Goal: Information Seeking & Learning: Learn about a topic

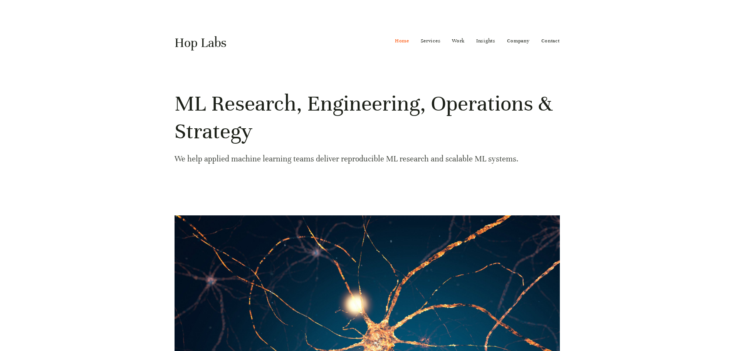
click at [220, 40] on link "Hop Labs" at bounding box center [200, 43] width 52 height 16
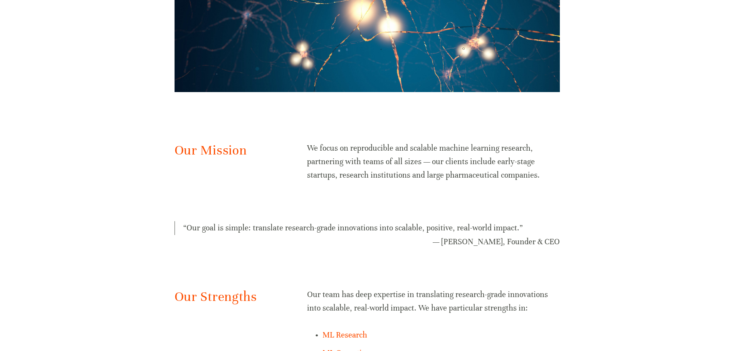
scroll to position [478, 0]
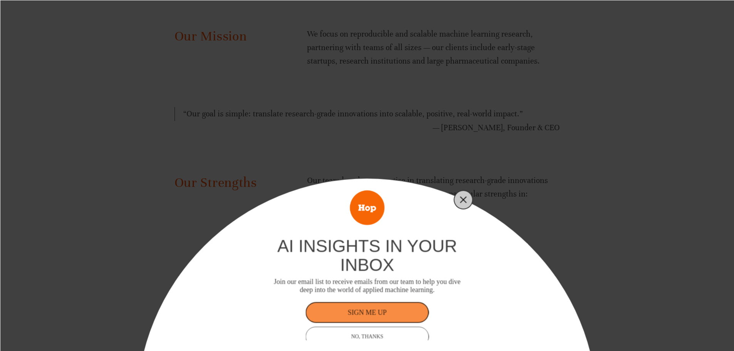
click at [464, 200] on line "Close" at bounding box center [462, 199] width 5 height 5
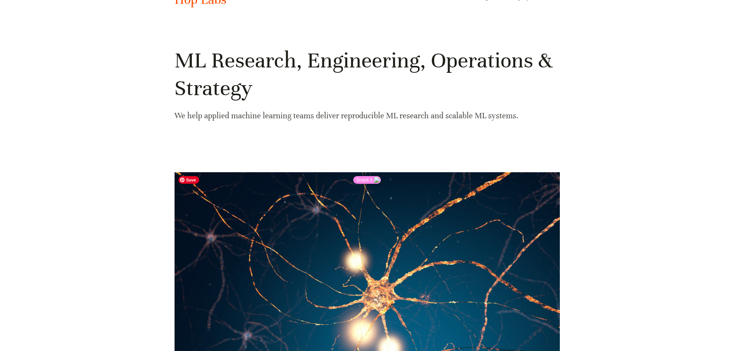
scroll to position [0, 0]
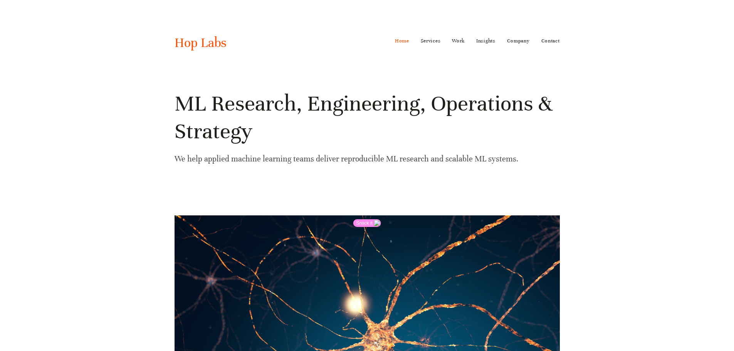
click at [464, 200] on div at bounding box center [367, 190] width 398 height 36
click at [433, 90] on link "ML/AI Strategy" at bounding box center [442, 90] width 55 height 12
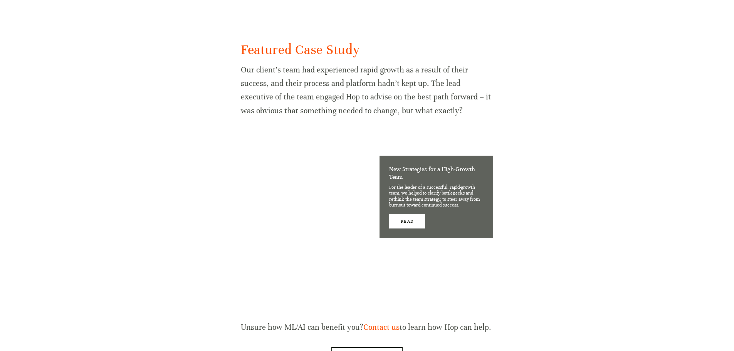
scroll to position [673, 0]
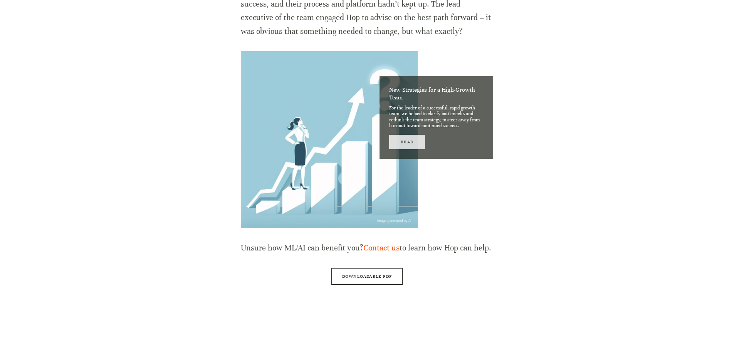
click at [409, 141] on link "Read" at bounding box center [407, 142] width 36 height 14
click at [345, 278] on link "Downloadable PDF" at bounding box center [366, 276] width 71 height 17
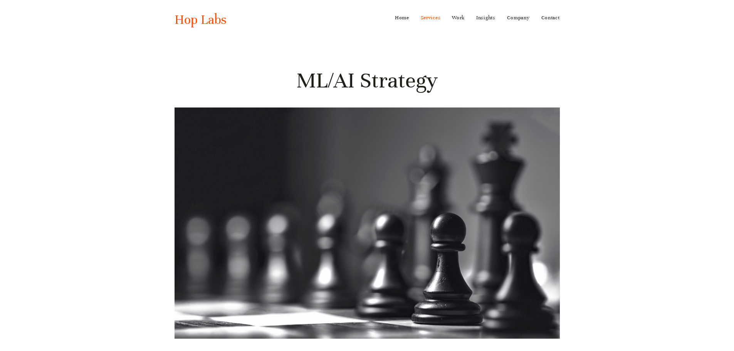
scroll to position [0, 0]
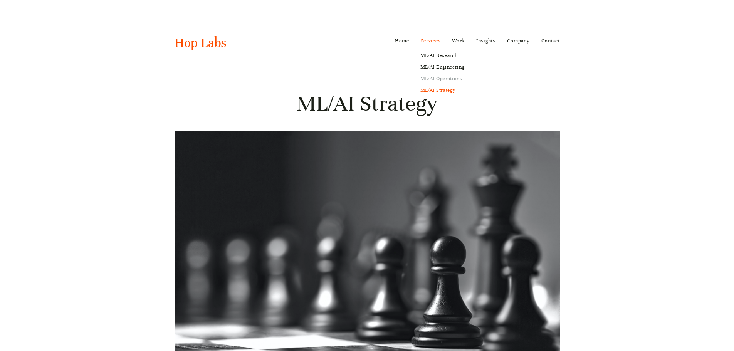
click at [441, 77] on link "ML/AI Operations" at bounding box center [442, 79] width 55 height 12
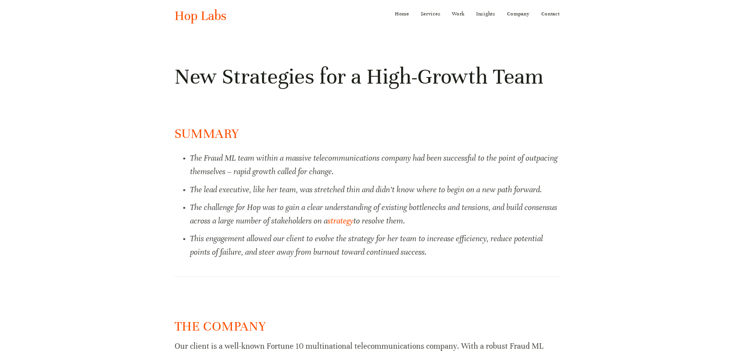
scroll to position [27, 0]
